Goal: Information Seeking & Learning: Learn about a topic

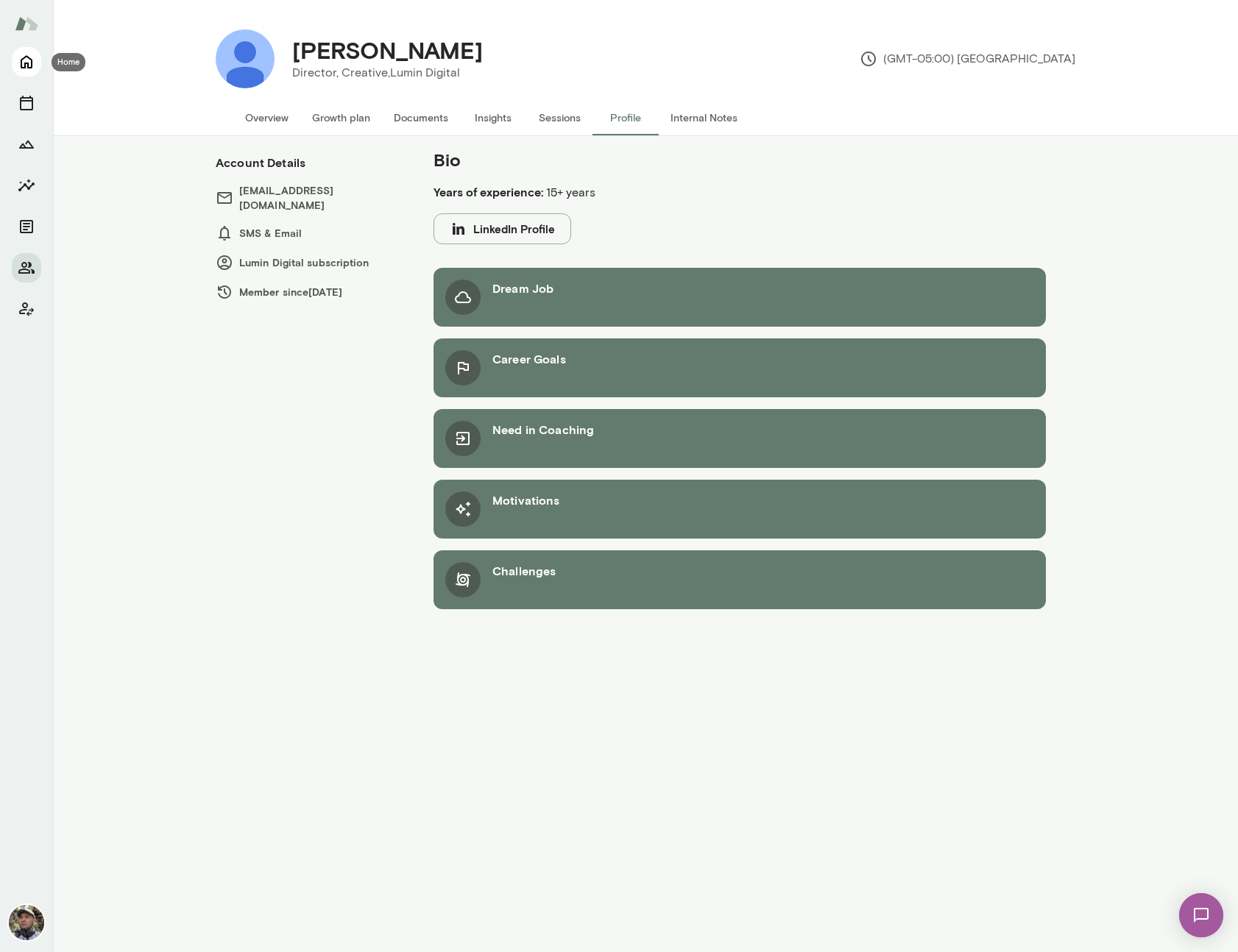
drag, startPoint x: 16, startPoint y: 61, endPoint x: 25, endPoint y: 63, distance: 9.2
click at [20, 62] on button "Home" at bounding box center [26, 62] width 30 height 30
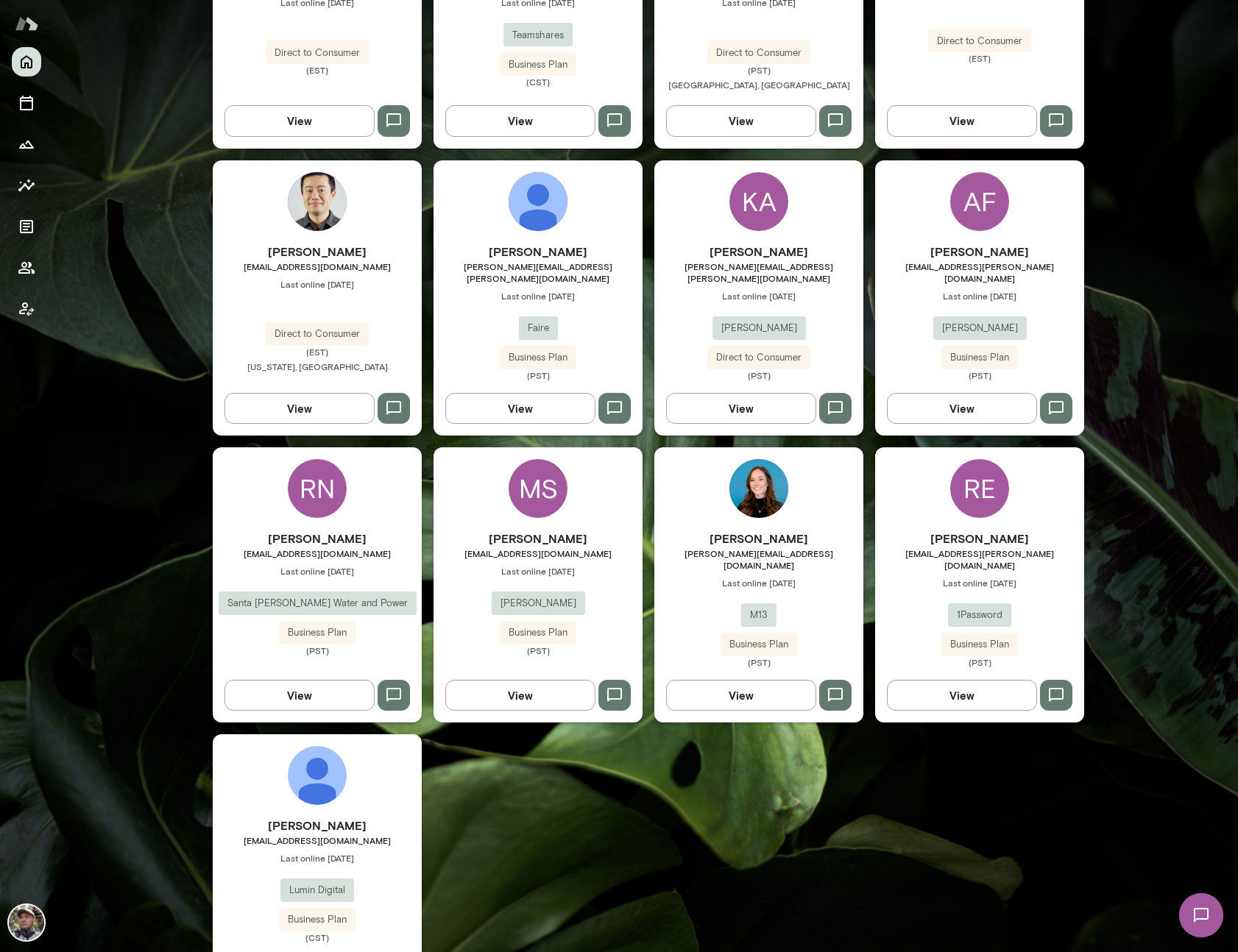
scroll to position [871, 0]
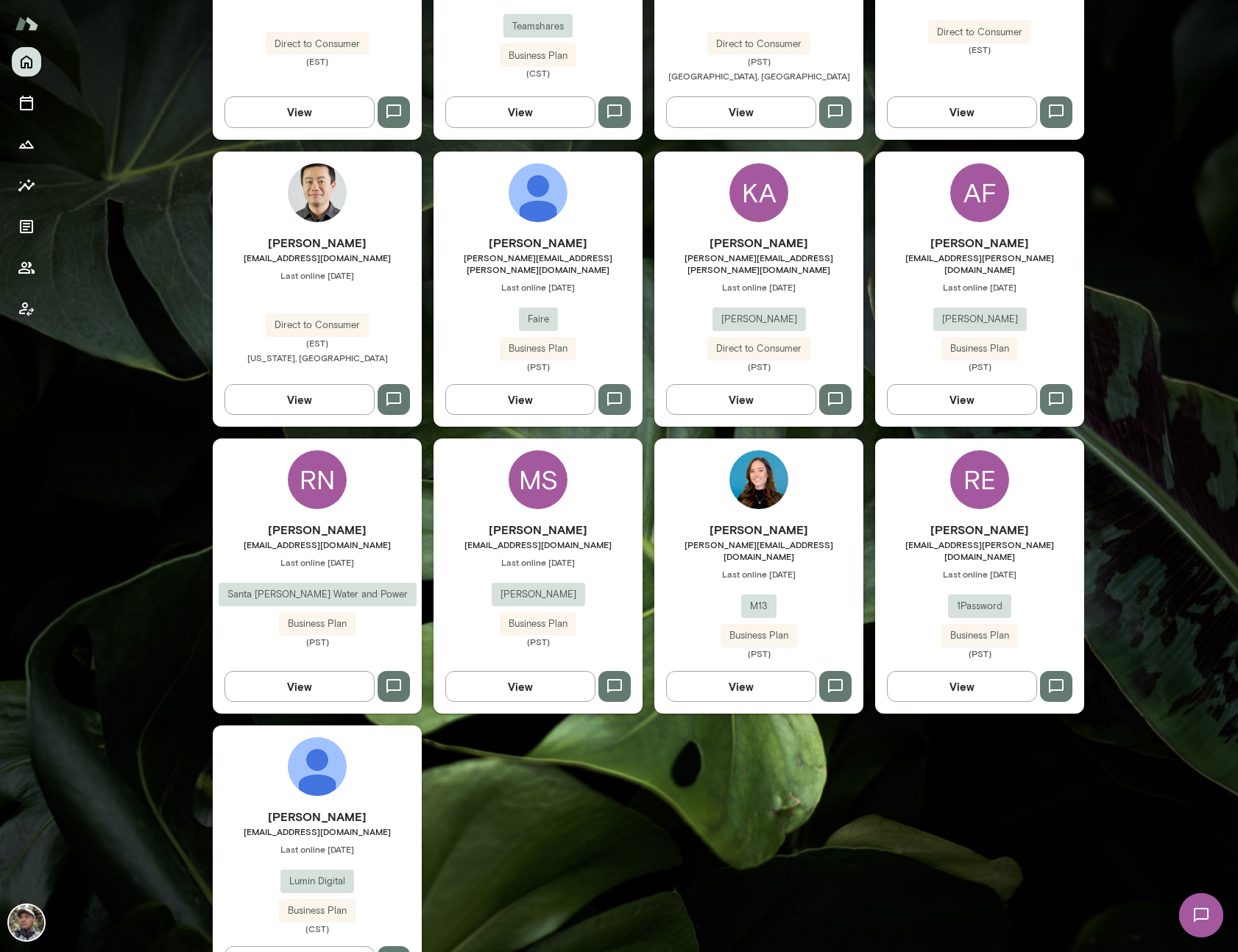
click at [972, 552] on div "[PERSON_NAME] [EMAIL_ADDRESS][PERSON_NAME][DOMAIN_NAME] Last online [DATE] 1Pas…" at bounding box center [980, 589] width 209 height 138
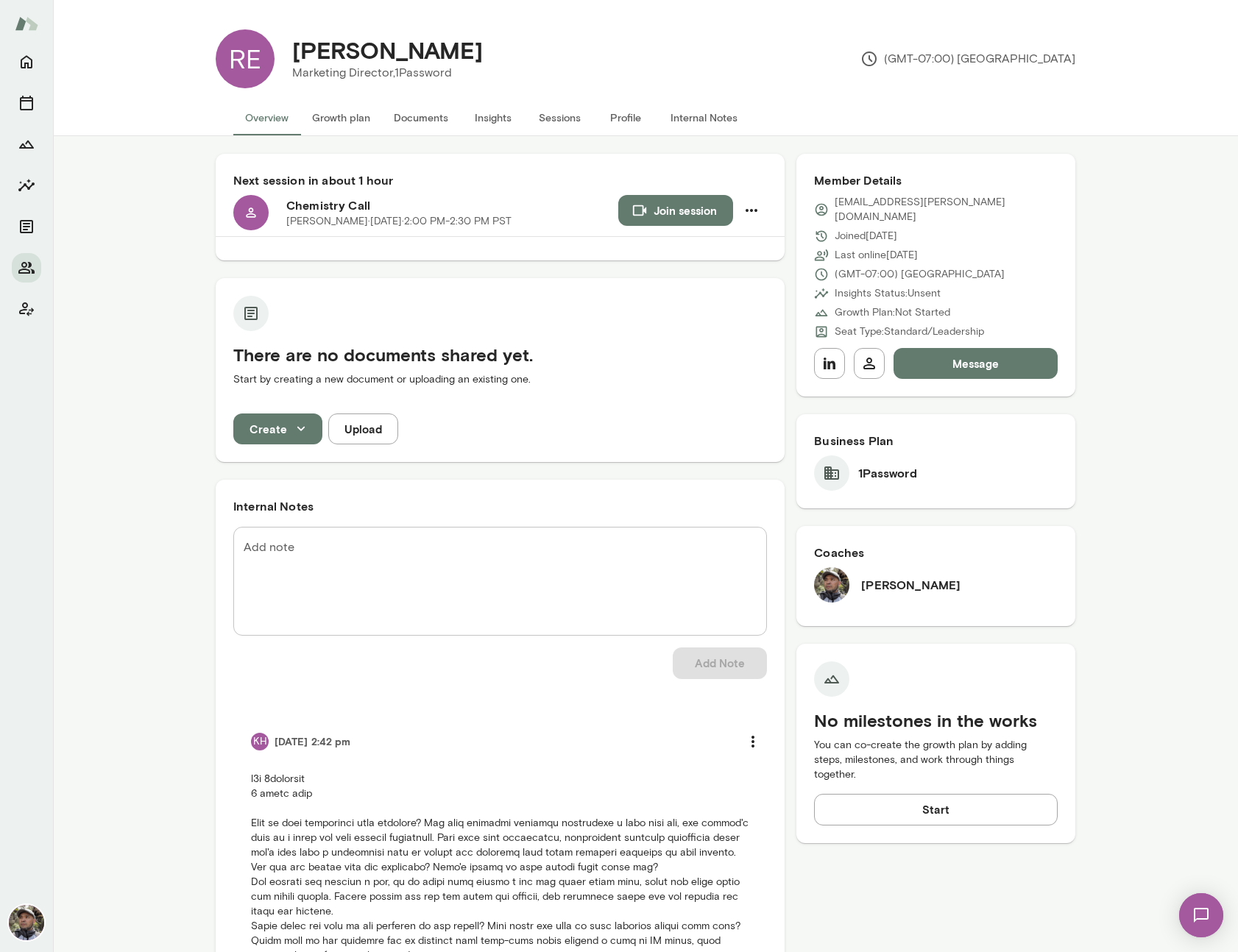
click at [613, 116] on button "Profile" at bounding box center [625, 118] width 66 height 36
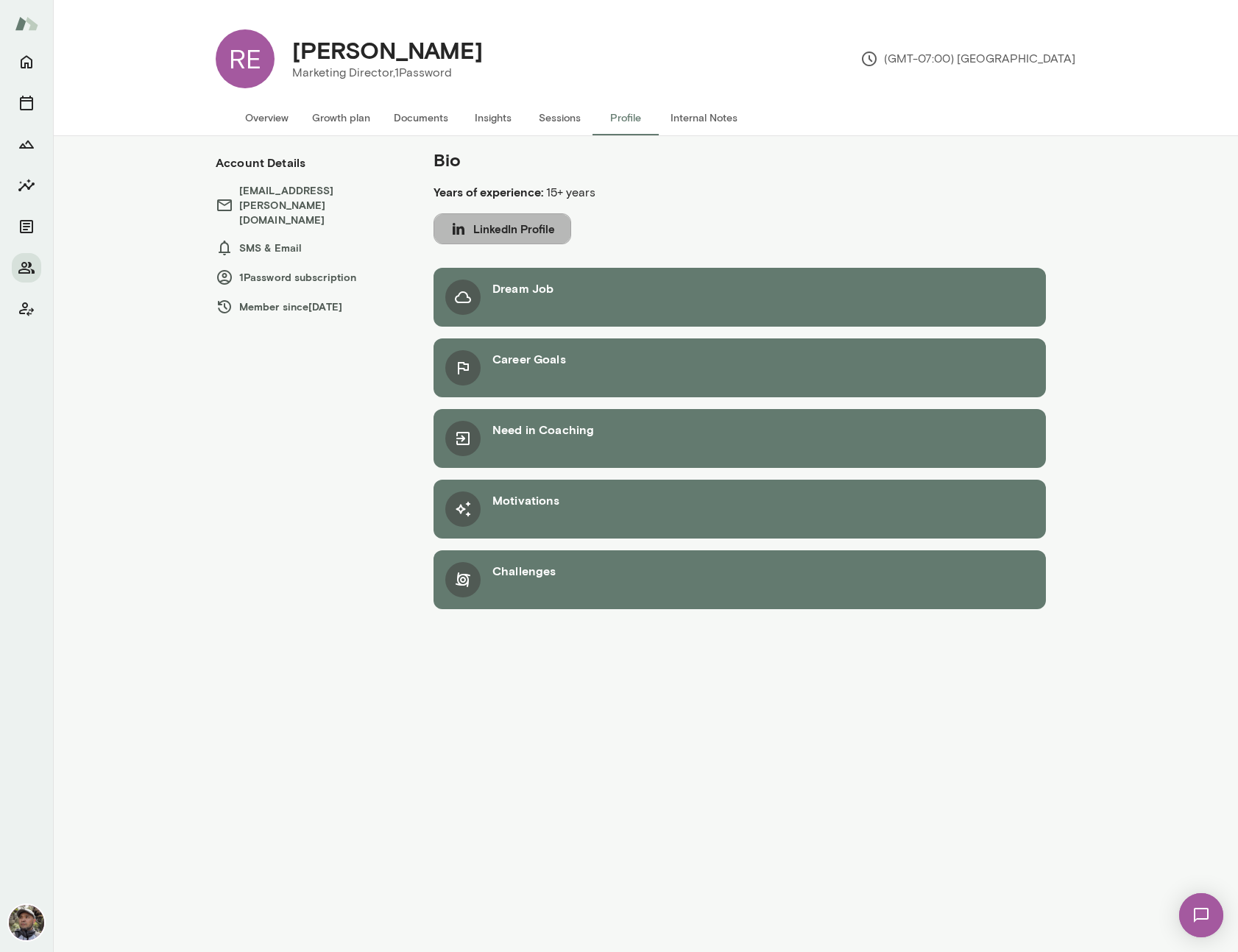
click at [541, 221] on button "LinkedIn Profile" at bounding box center [502, 229] width 137 height 30
click at [258, 114] on button "Overview" at bounding box center [266, 118] width 67 height 36
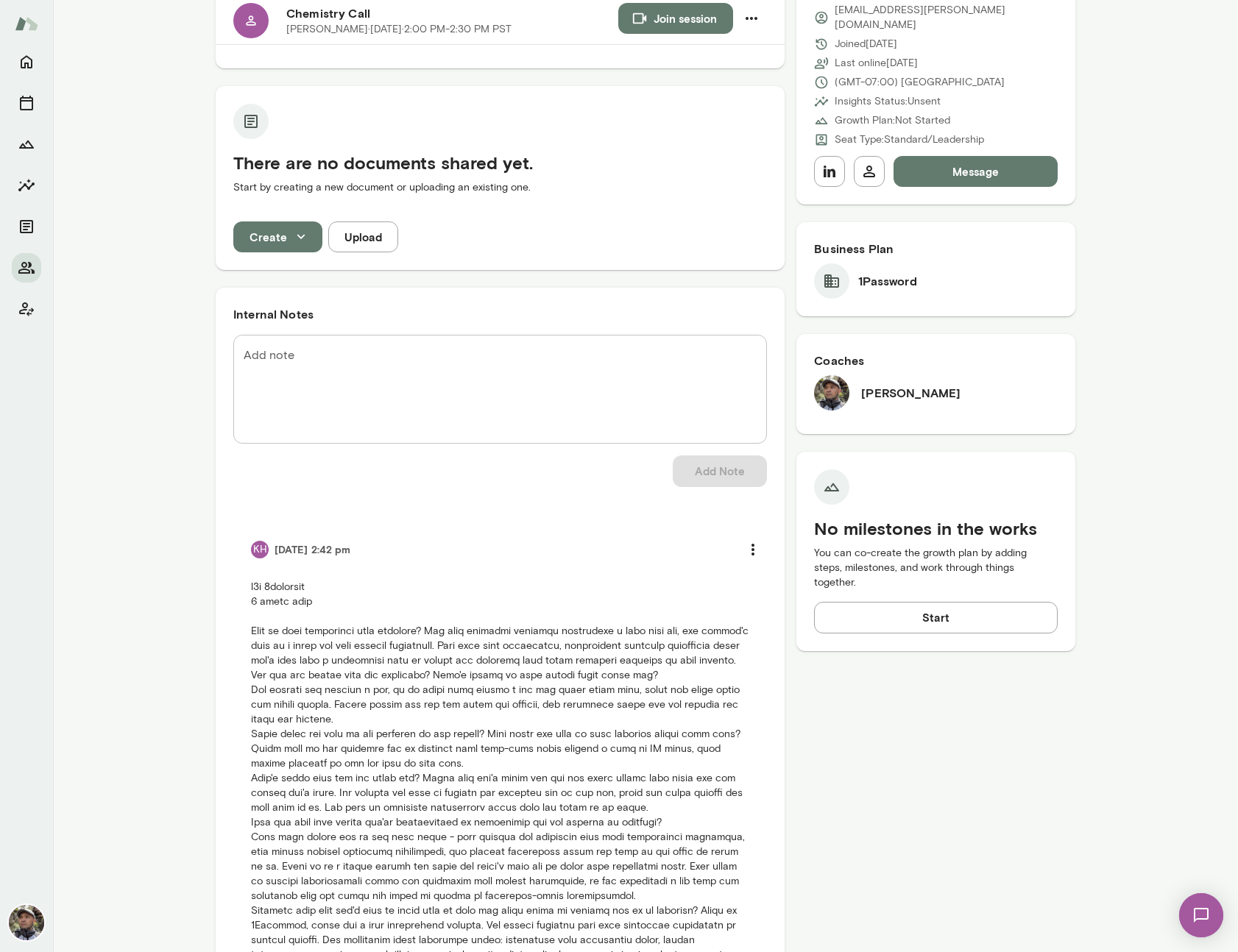
scroll to position [357, 0]
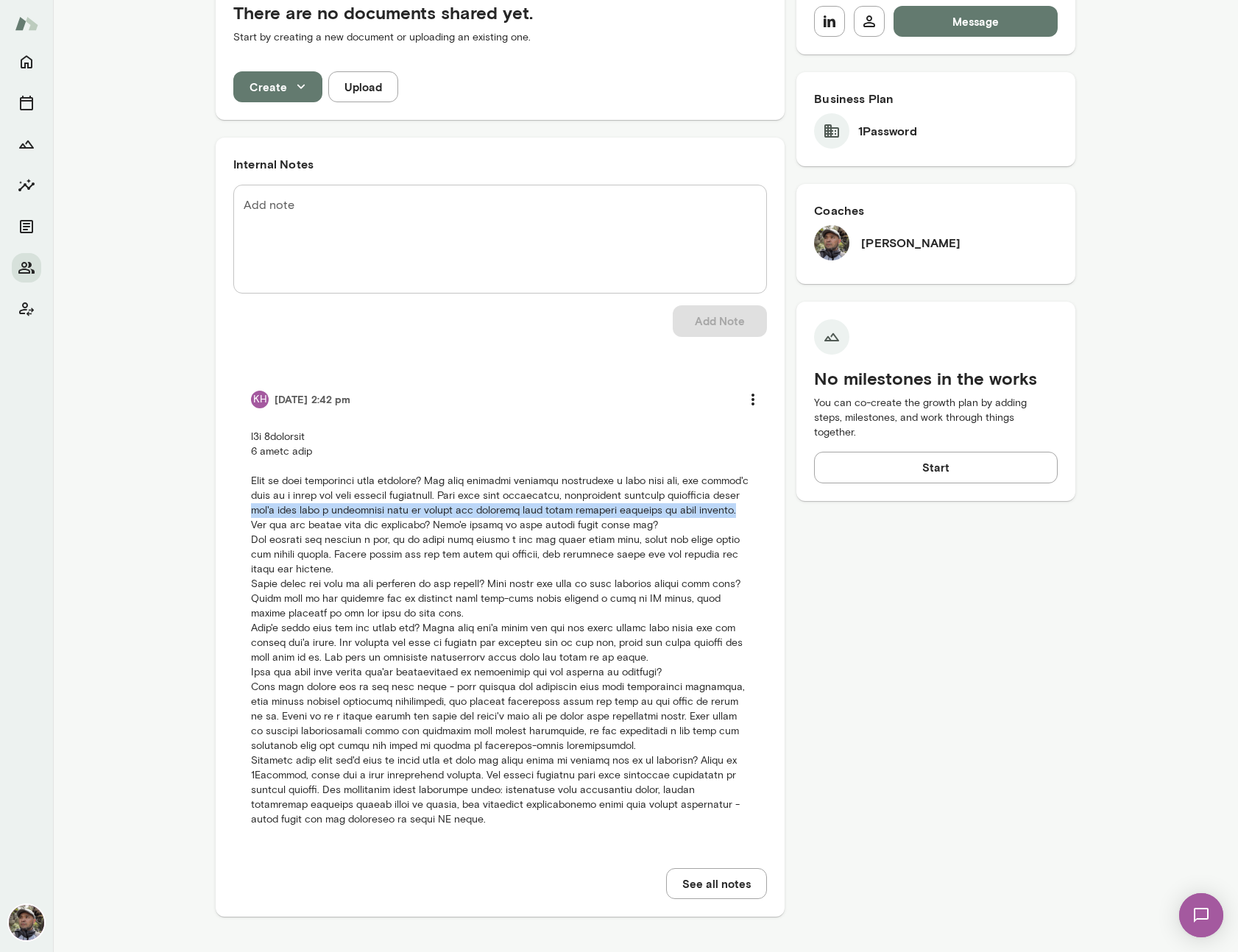
drag, startPoint x: 319, startPoint y: 510, endPoint x: 330, endPoint y: 494, distance: 19.4
click at [330, 494] on p at bounding box center [500, 628] width 498 height 397
copy p "she's very much a frameworks kind of person and anything that helps organize th…"
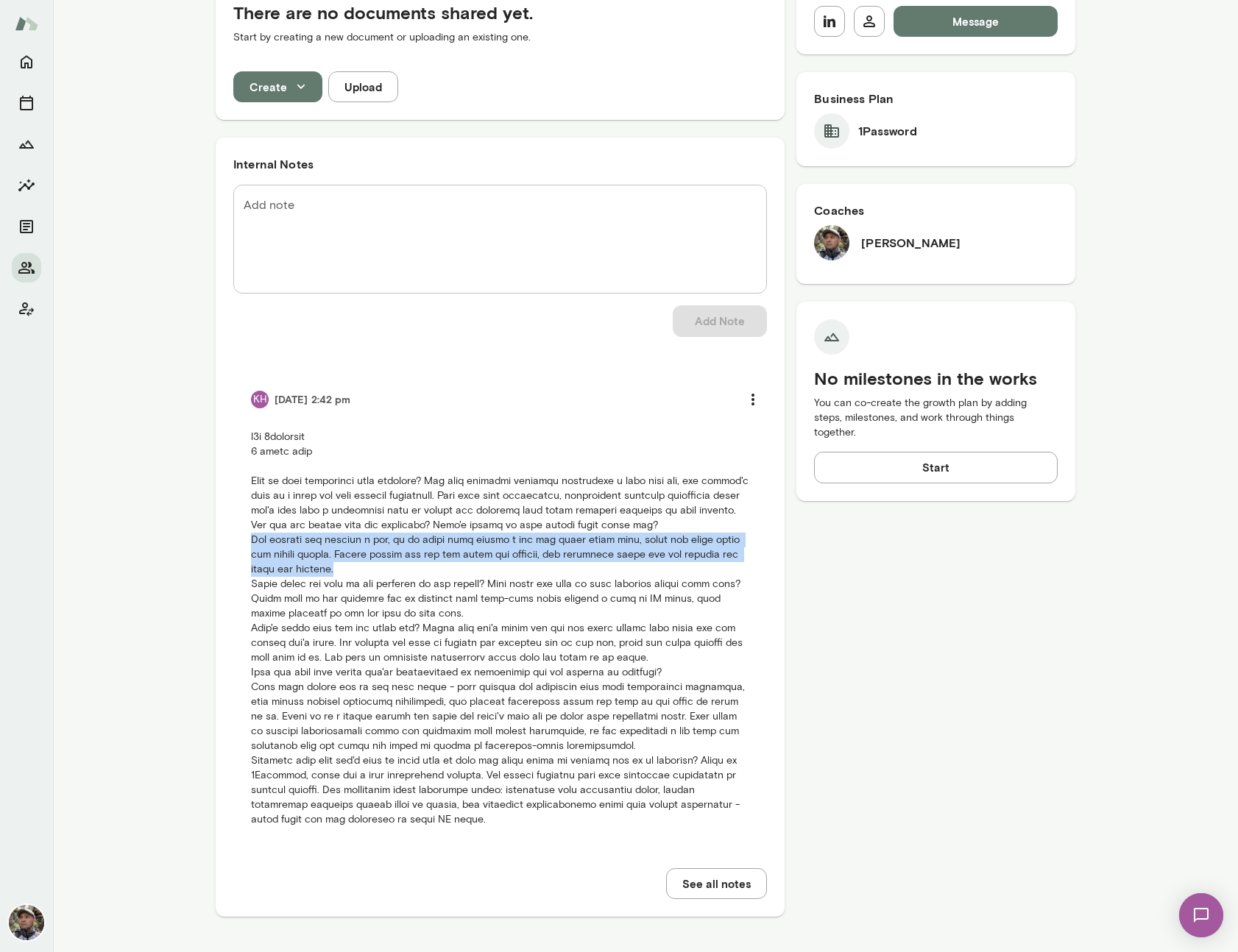
drag, startPoint x: 308, startPoint y: 569, endPoint x: 245, endPoint y: 546, distance: 67.1
click at [251, 546] on p at bounding box center [500, 628] width 498 height 397
copy p "The company has changed a lot, so it feels like having a new job every other we…"
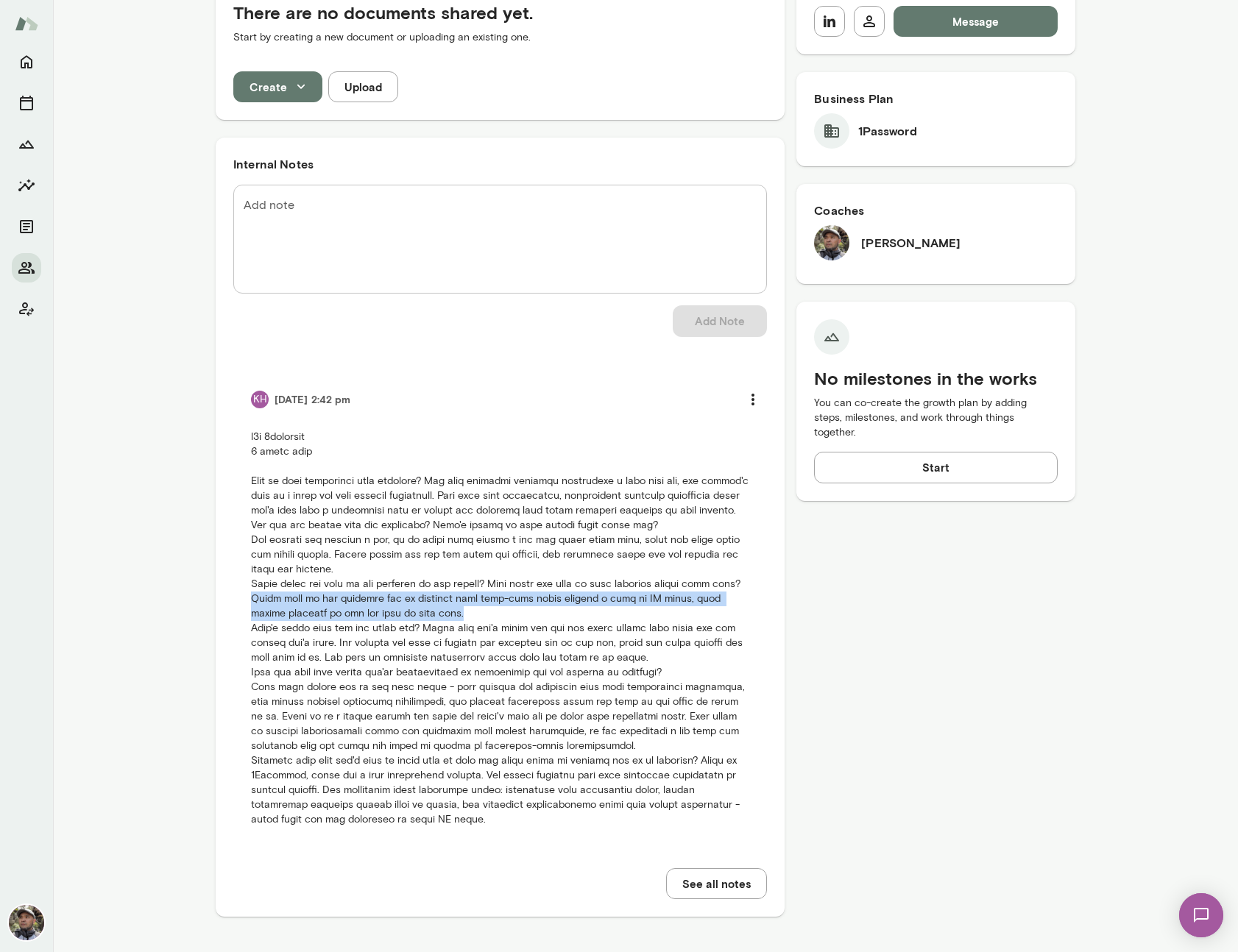
drag, startPoint x: 418, startPoint y: 613, endPoint x: 235, endPoint y: 605, distance: 183.2
click at [235, 605] on li "KH [DATE] 2:42 pm" at bounding box center [500, 606] width 534 height 479
copy p "Would love to get promoted and is thinking more long-term about carving a path …"
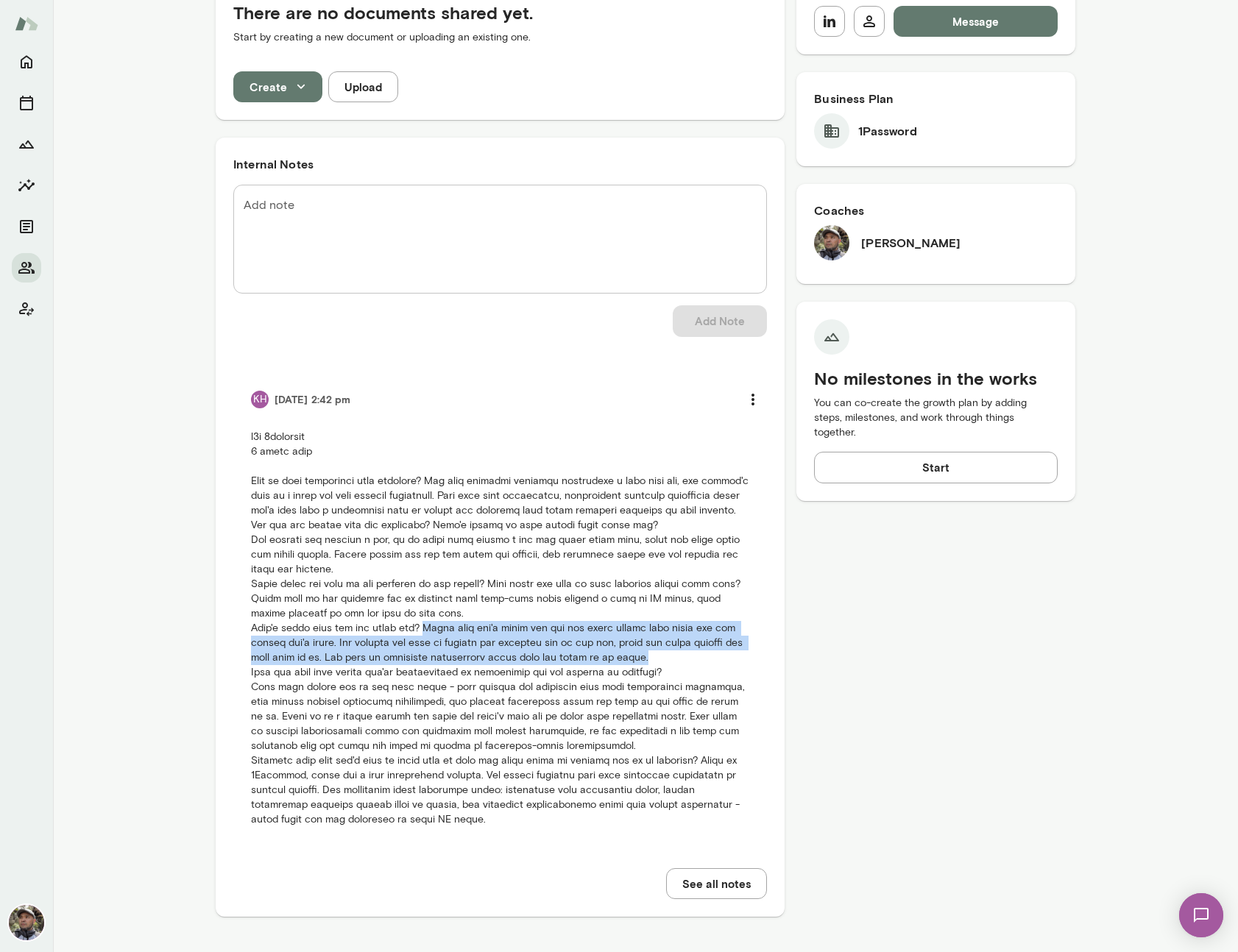
drag, startPoint x: 633, startPoint y: 658, endPoint x: 415, endPoint y: 632, distance: 219.5
click at [415, 632] on p at bounding box center [500, 628] width 498 height 397
copy p "Feels like she's acing her job and feels really good about all the things she's…"
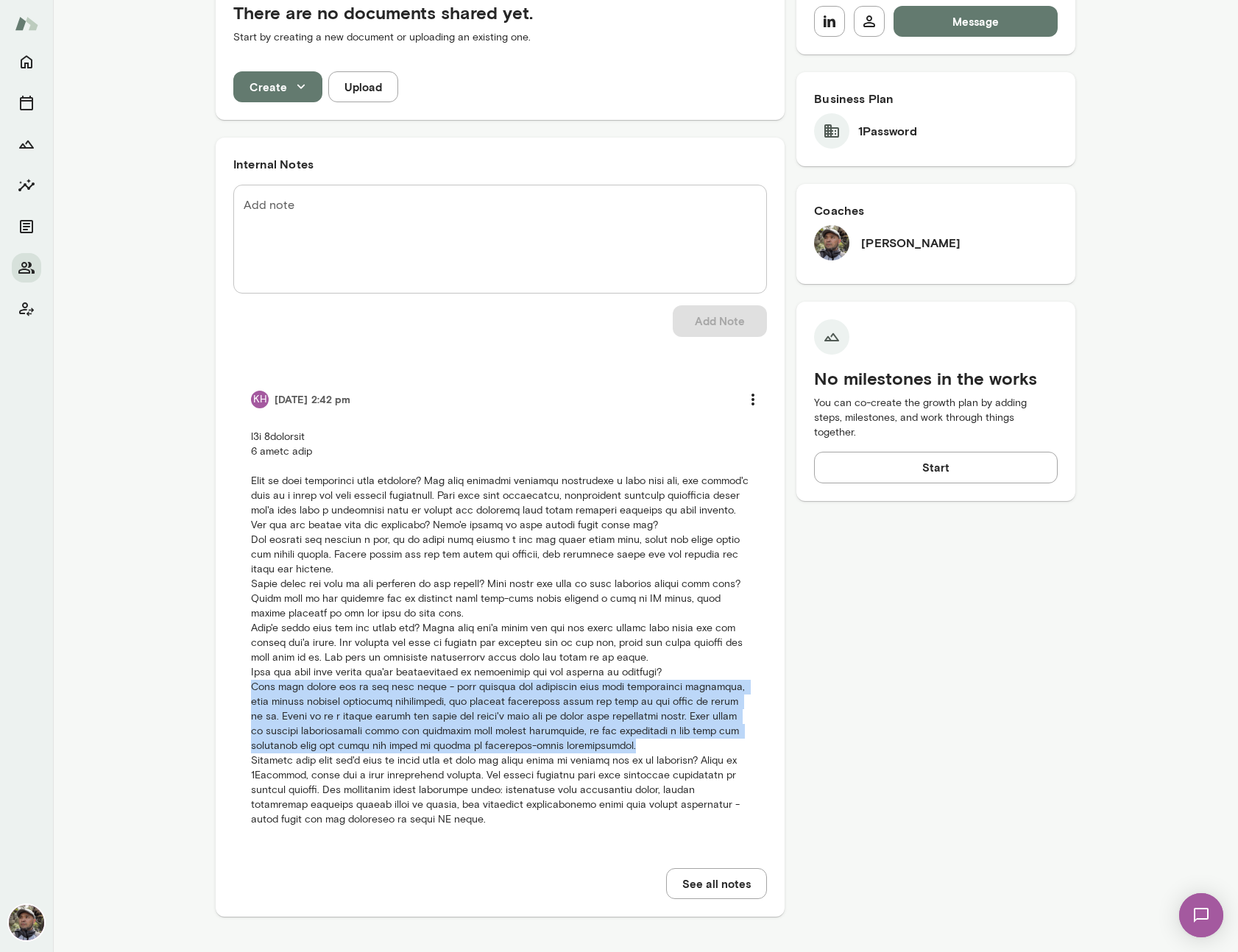
drag, startPoint x: 625, startPoint y: 746, endPoint x: 244, endPoint y: 693, distance: 384.7
click at [244, 693] on li "KH [DATE] 2:42 pm" at bounding box center [500, 606] width 534 height 479
copy p "Most pain points are on the team front - team members not operating with high p…"
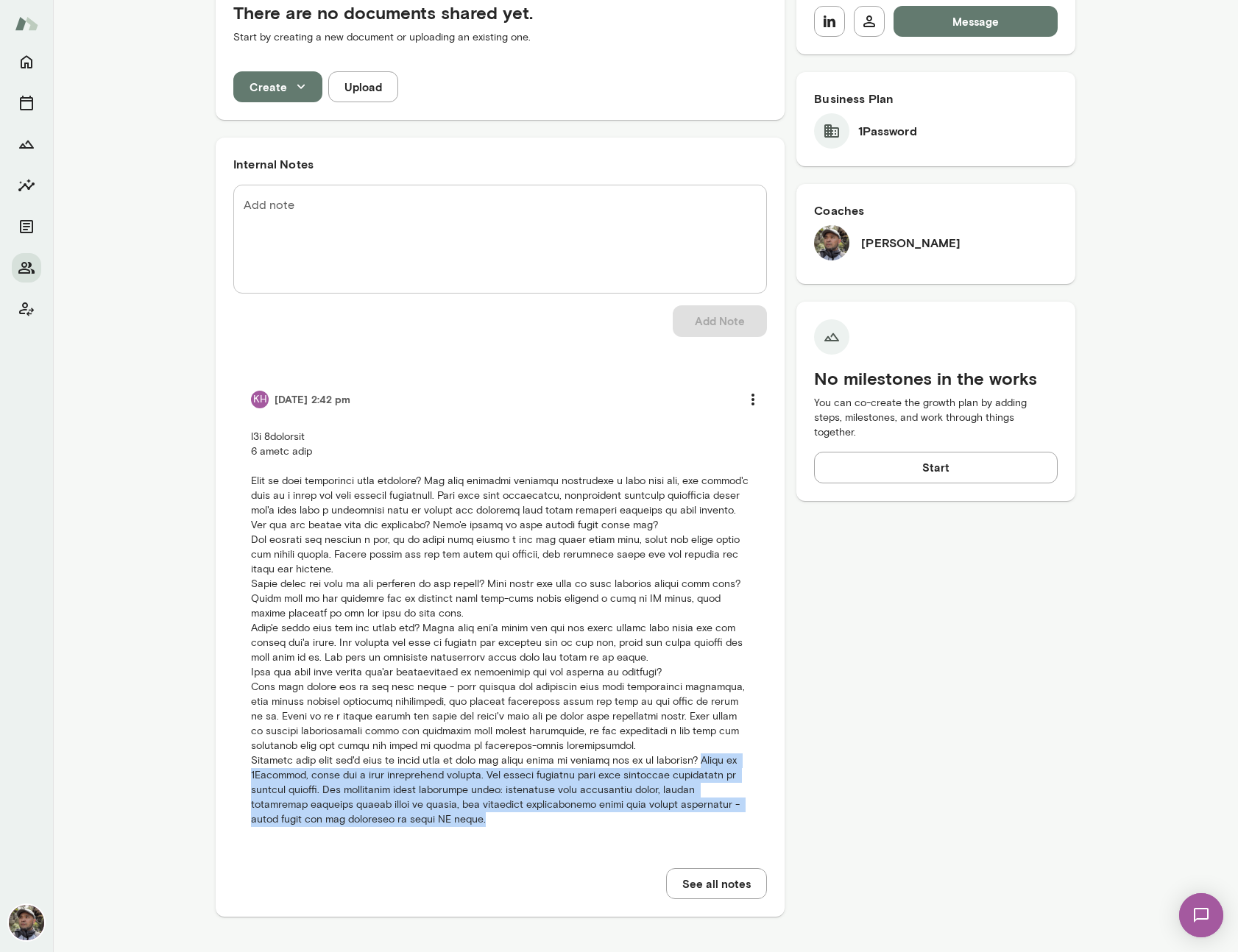
drag, startPoint x: 692, startPoint y: 761, endPoint x: 493, endPoint y: 816, distance: 206.5
click at [490, 819] on p at bounding box center [500, 628] width 498 height 397
copy p "Works at 1Password, which has a high performance culture. She always operates w…"
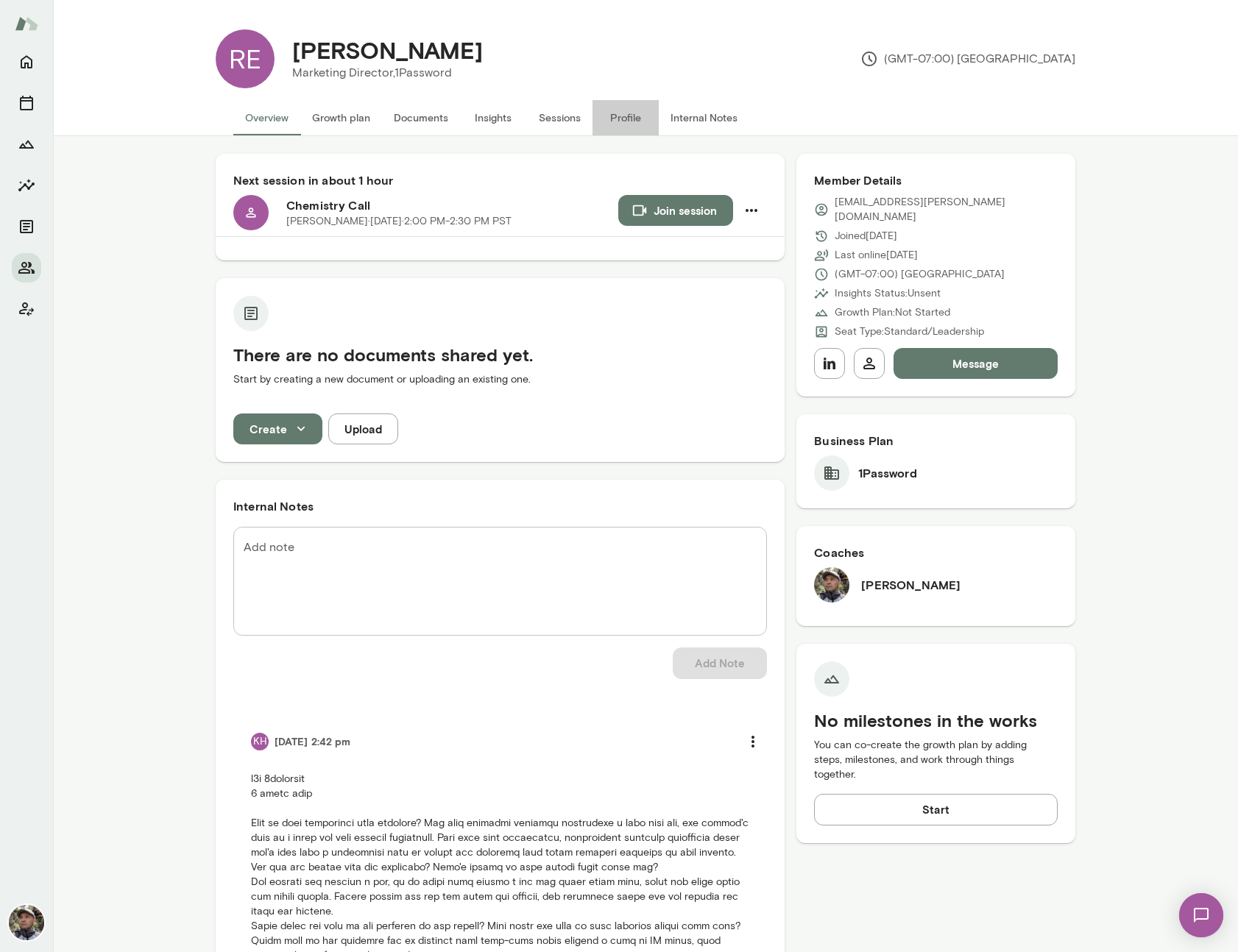
click at [625, 119] on button "Profile" at bounding box center [625, 118] width 66 height 36
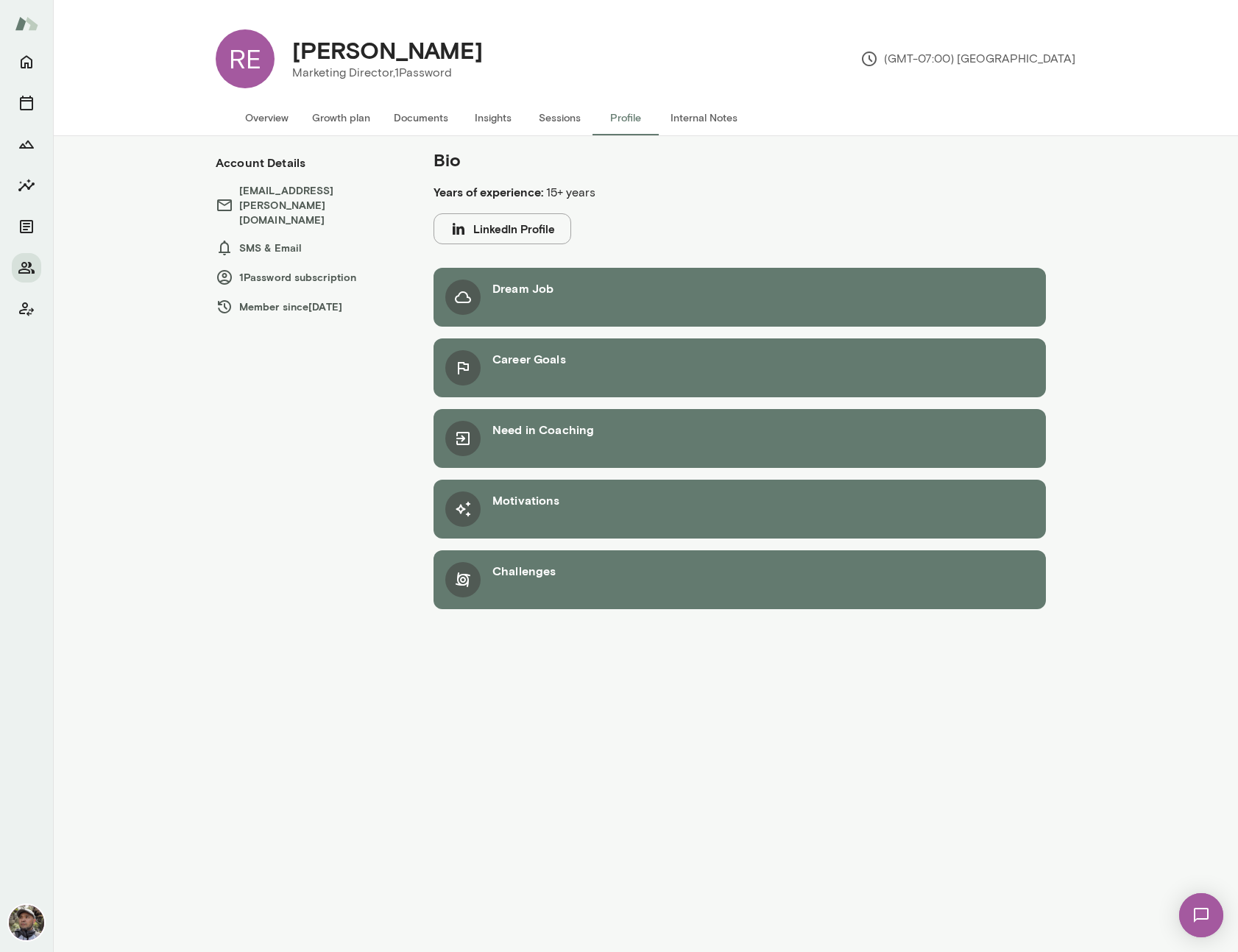
click at [566, 110] on button "Sessions" at bounding box center [559, 118] width 66 height 36
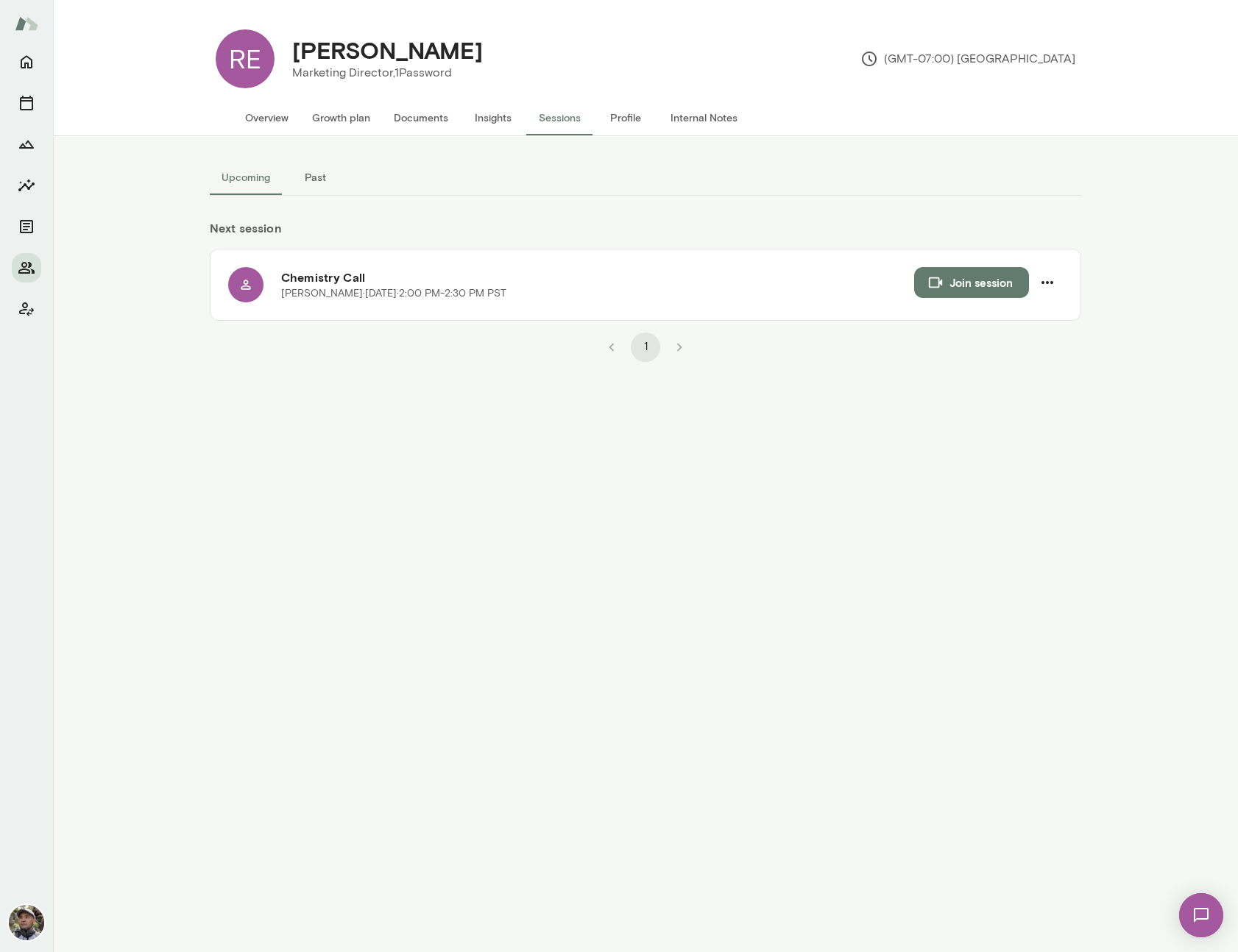
click at [490, 118] on button "Insights" at bounding box center [493, 118] width 66 height 36
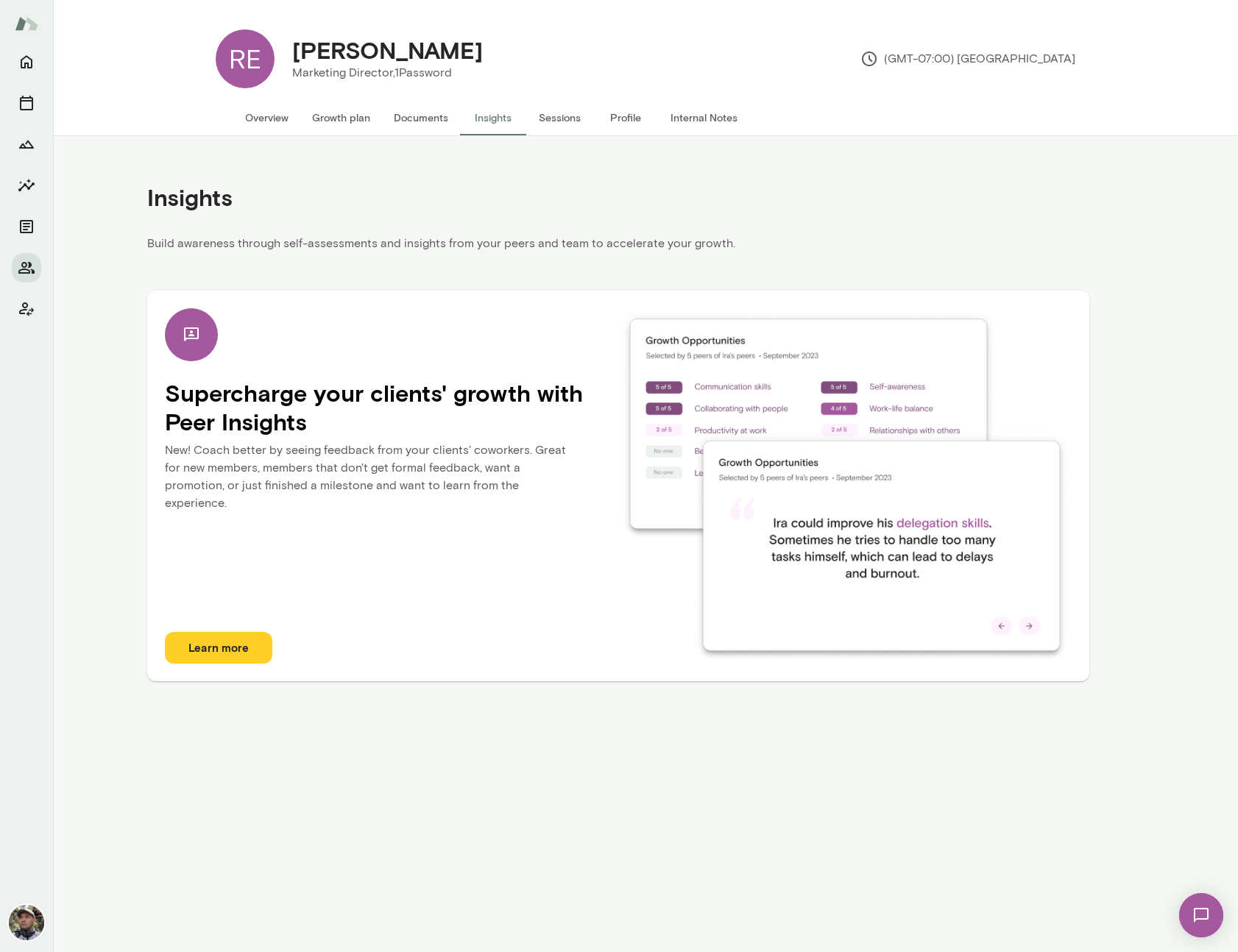
click at [422, 122] on button "Documents" at bounding box center [421, 118] width 78 height 36
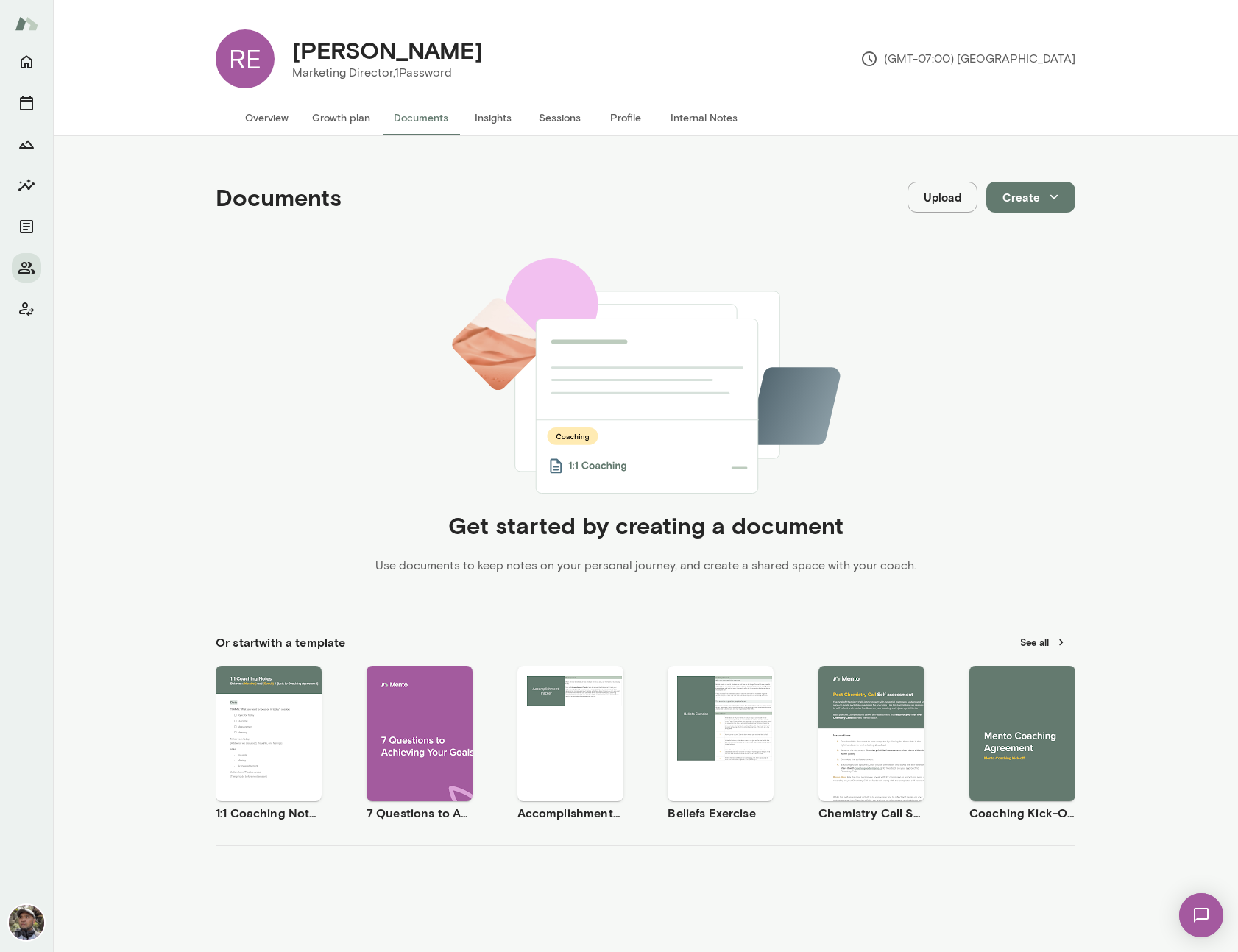
click at [340, 121] on button "Growth plan" at bounding box center [341, 118] width 81 height 36
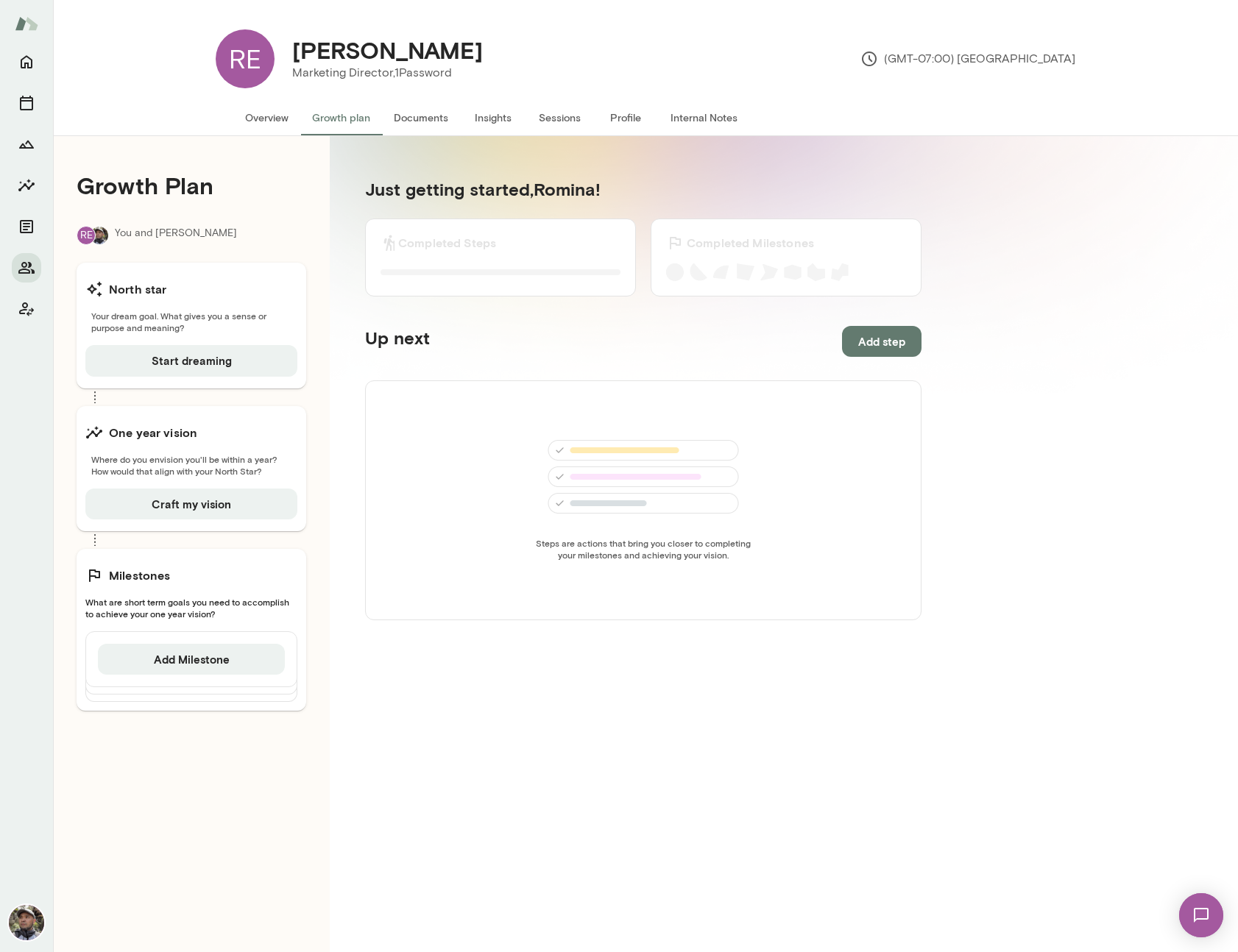
click at [260, 118] on button "Overview" at bounding box center [266, 118] width 67 height 36
